Goal: Task Accomplishment & Management: Manage account settings

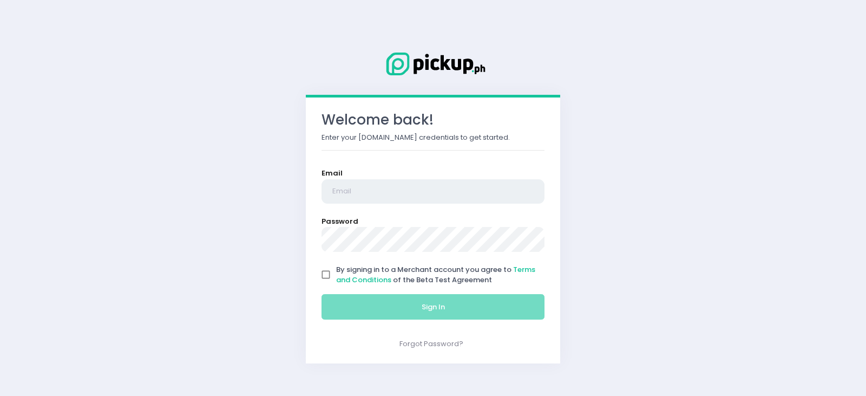
type input "[EMAIL_ADDRESS][DOMAIN_NAME]"
click at [330, 276] on input "By signing in to a Merchant account you agree to Terms and Conditions of the Be…" at bounding box center [326, 274] width 21 height 21
checkbox input "true"
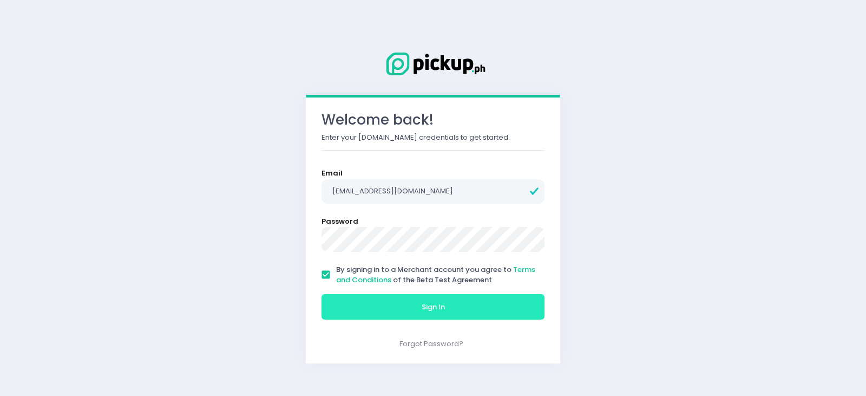
click at [375, 309] on button "Sign In" at bounding box center [433, 307] width 223 height 26
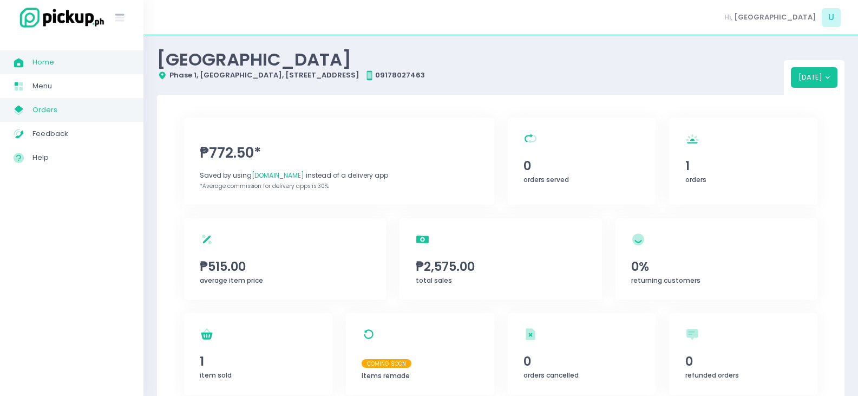
click at [74, 114] on span "Orders" at bounding box center [80, 110] width 97 height 14
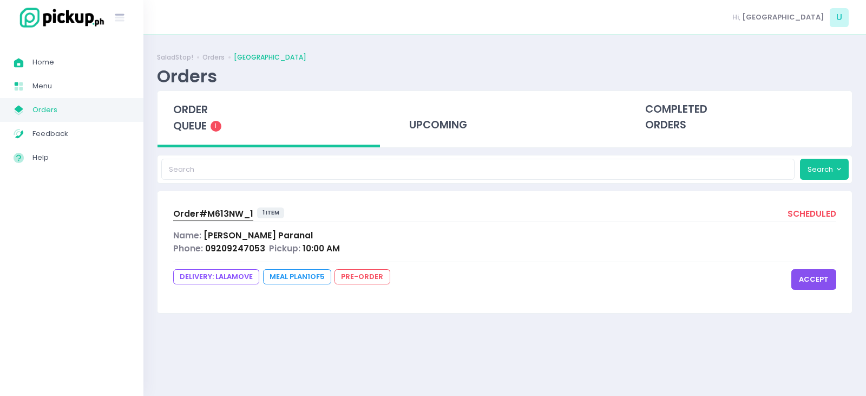
click at [802, 281] on button "accept" at bounding box center [813, 279] width 45 height 21
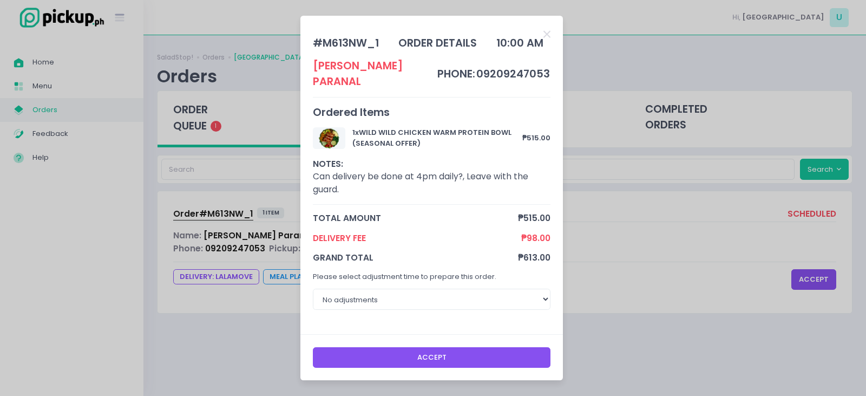
click at [481, 349] on button "Accept" at bounding box center [432, 357] width 238 height 21
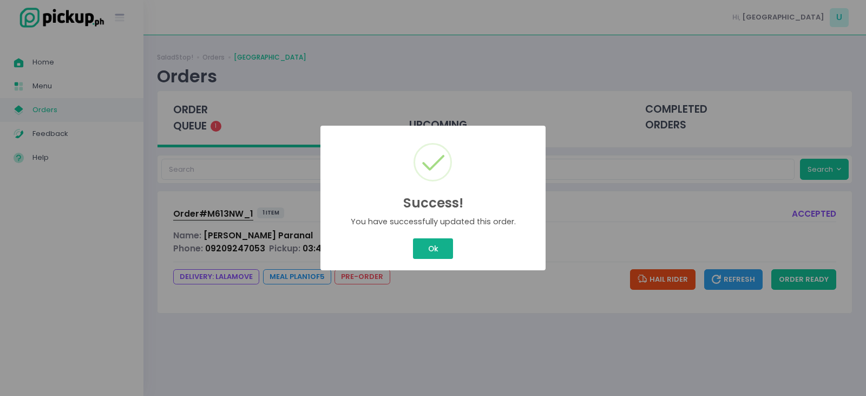
click at [431, 242] on button "Ok" at bounding box center [433, 248] width 40 height 21
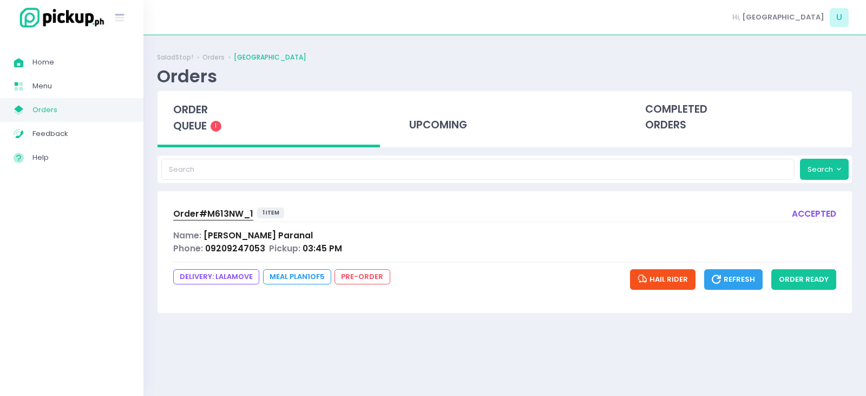
click at [220, 208] on span "Order# M613NW_1" at bounding box center [213, 213] width 80 height 11
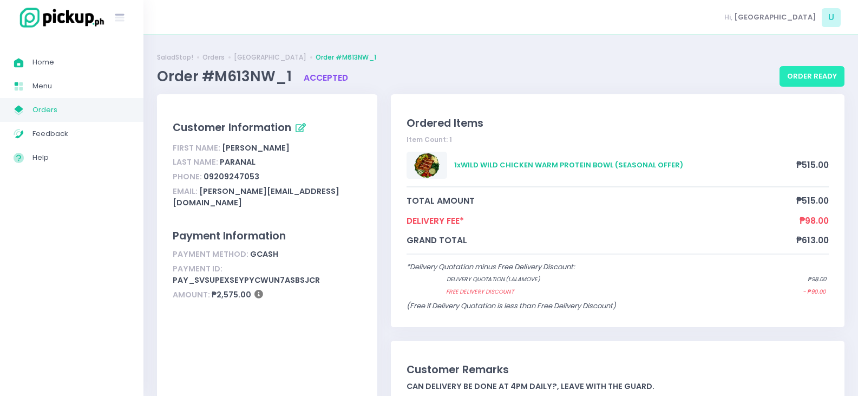
click at [805, 73] on button "order ready" at bounding box center [811, 76] width 65 height 21
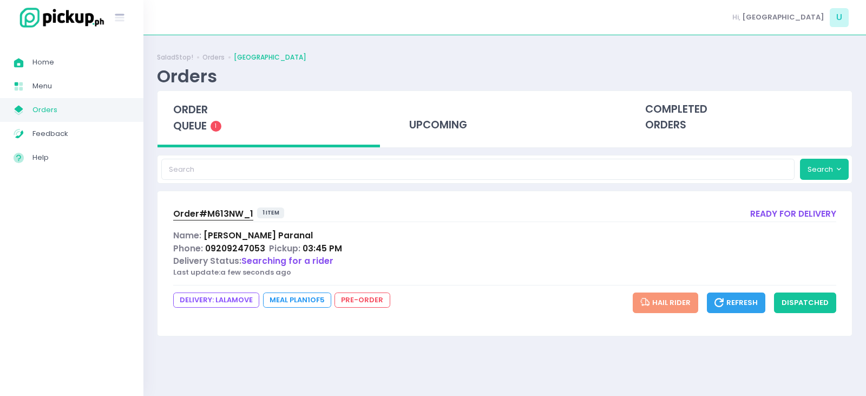
click at [226, 213] on span "Order# M613NW_1" at bounding box center [213, 213] width 80 height 11
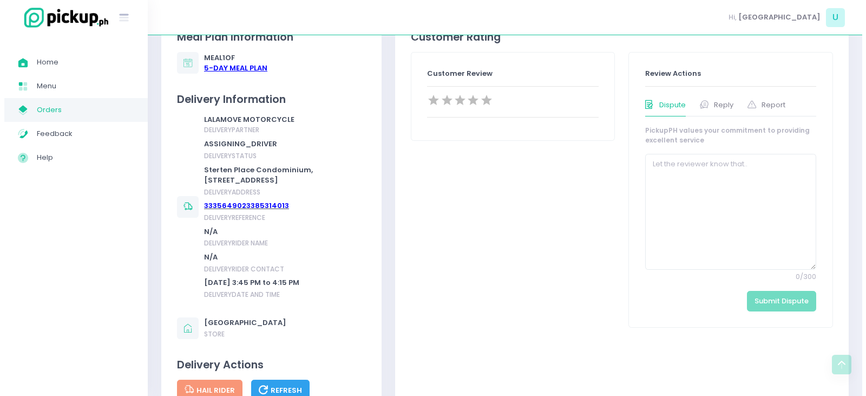
scroll to position [487, 0]
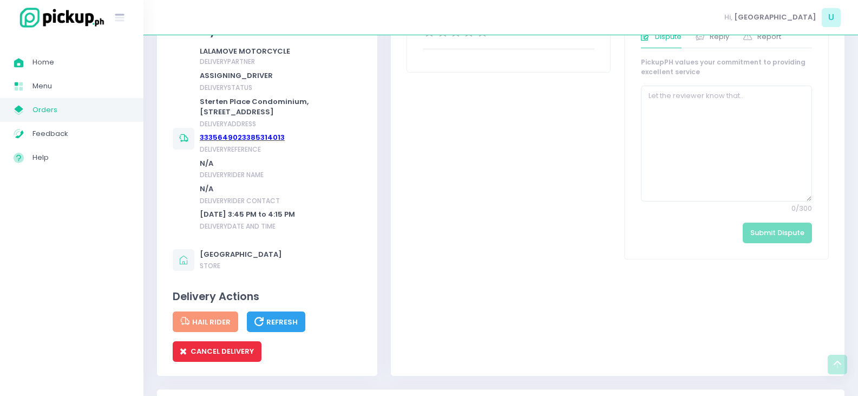
click at [237, 356] on span "CANCEL DELIVERY" at bounding box center [217, 351] width 74 height 10
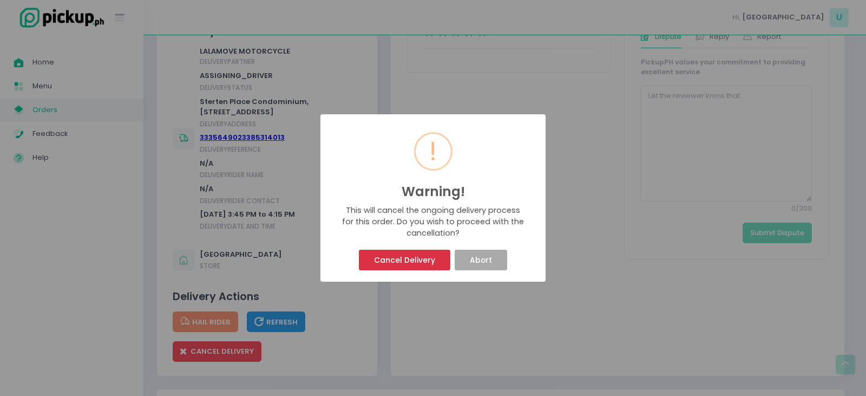
click at [422, 263] on button "Cancel Delivery" at bounding box center [404, 260] width 91 height 21
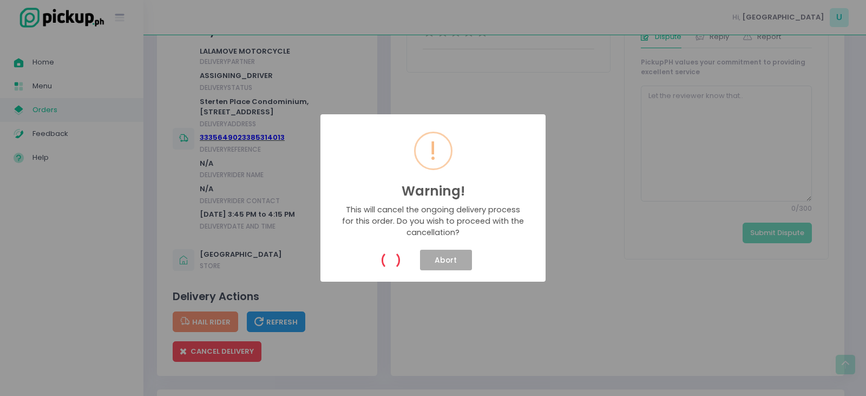
scroll to position [0, 0]
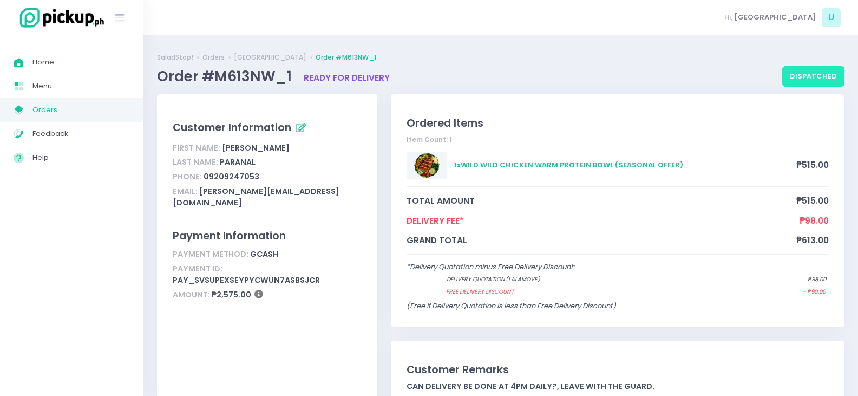
click at [828, 76] on button "dispatched" at bounding box center [813, 76] width 62 height 21
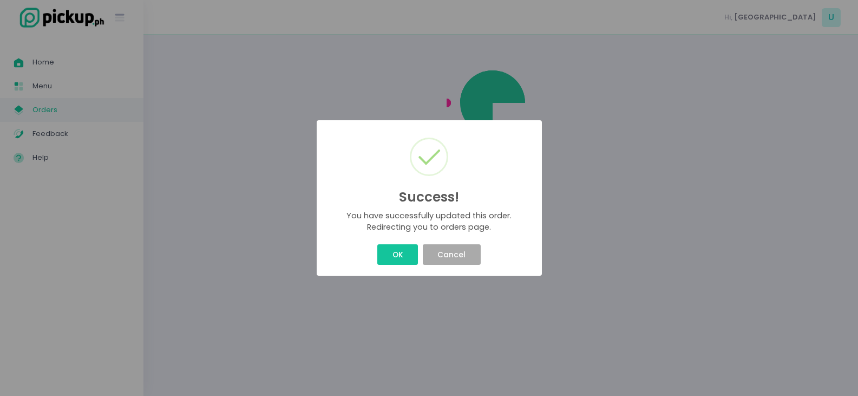
click at [809, 76] on div "Success! × You have successfully updated this order. Redirecting you to orders …" at bounding box center [429, 198] width 858 height 396
